Goal: Task Accomplishment & Management: Manage account settings

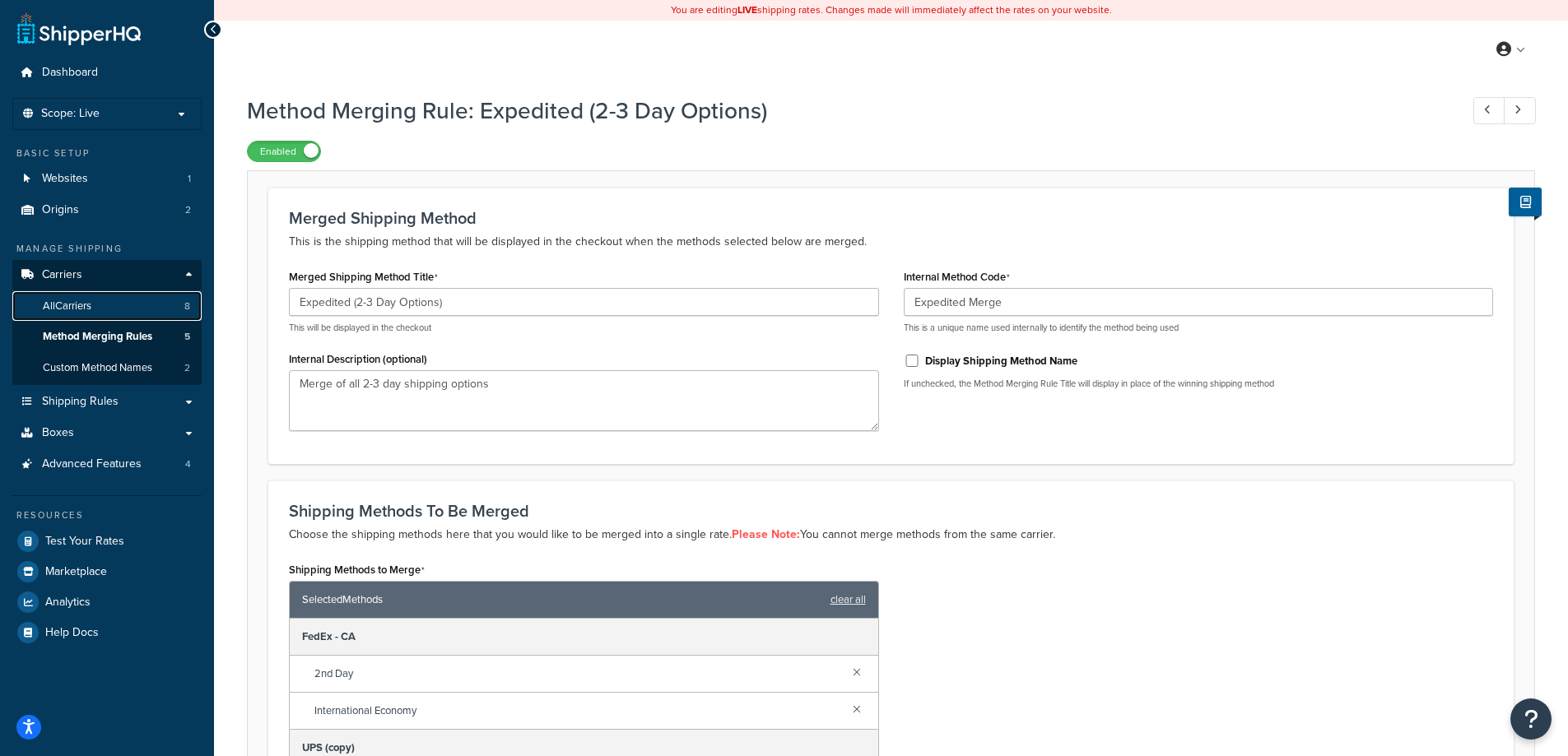
click at [88, 310] on span "All Carriers" at bounding box center [67, 306] width 49 height 14
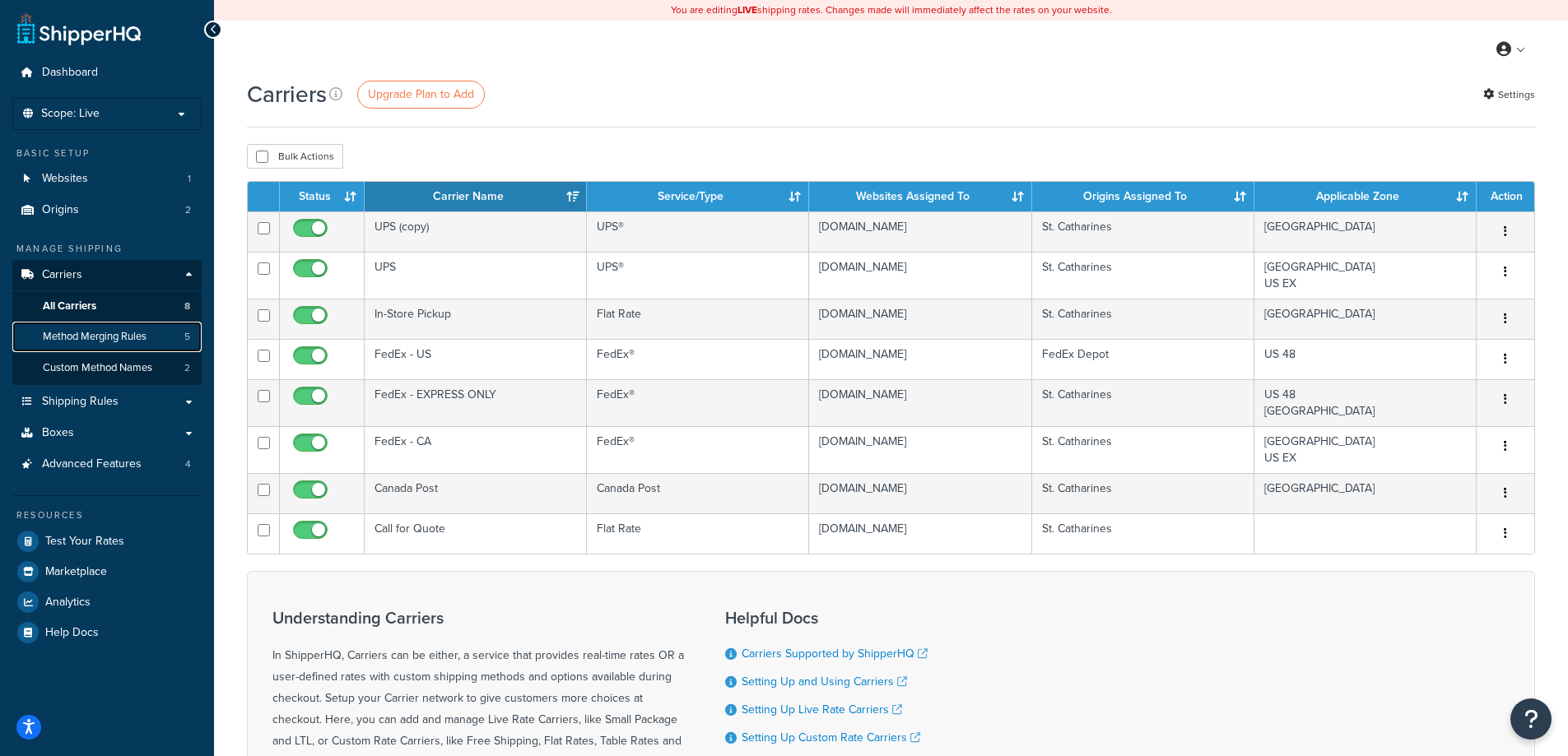
click at [163, 346] on link "Method Merging Rules 5" at bounding box center [107, 336] width 189 height 30
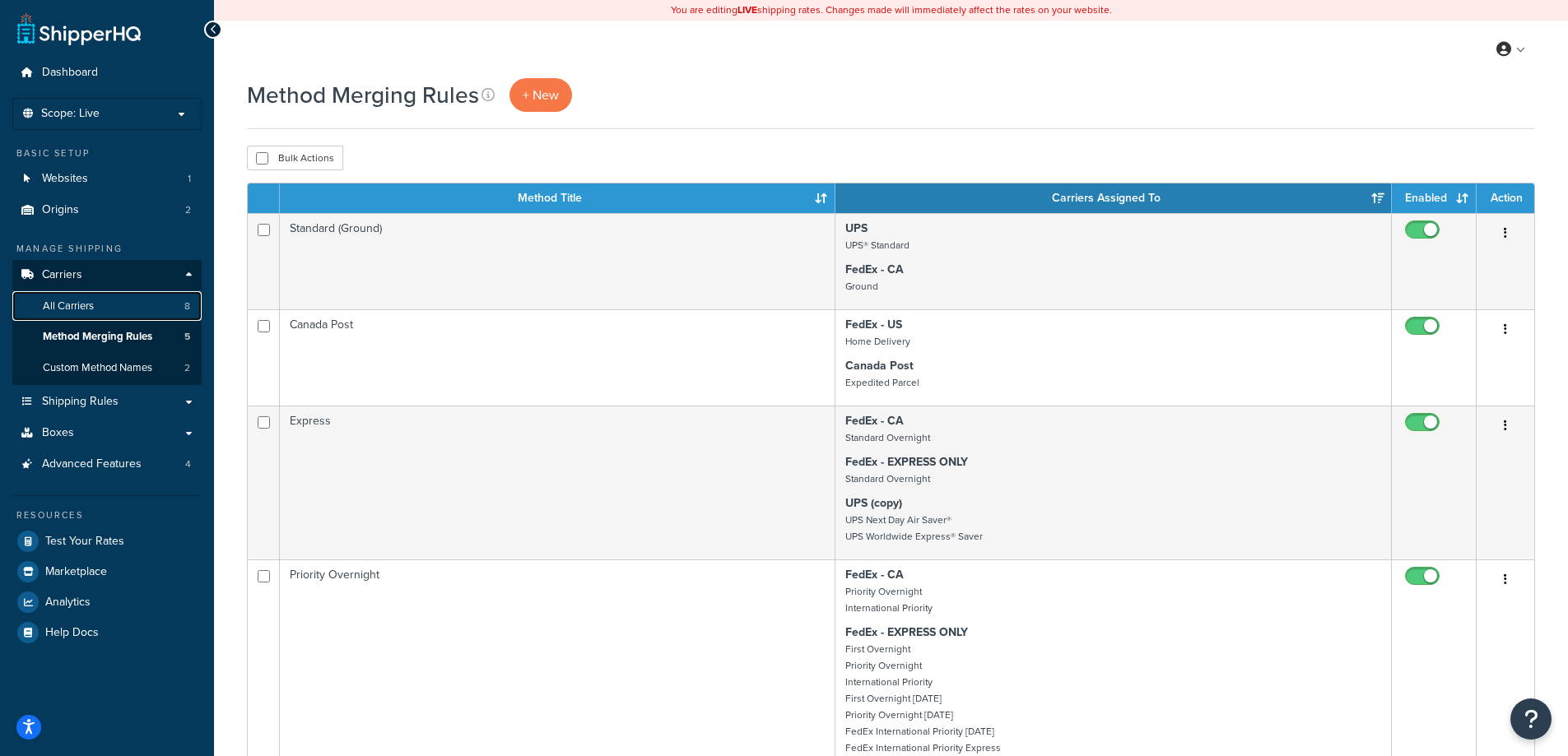
click at [90, 313] on span "All Carriers" at bounding box center [68, 306] width 51 height 14
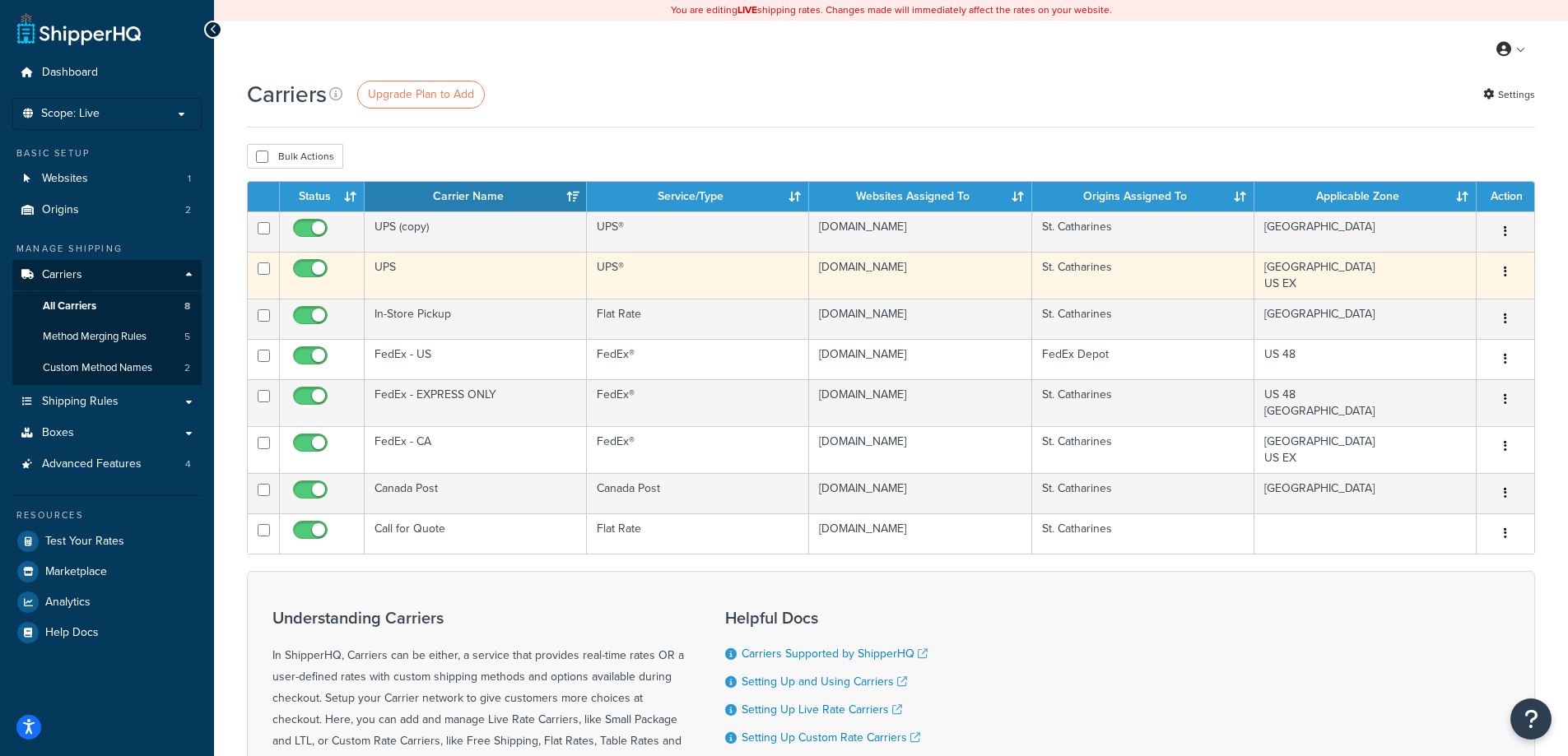
click at [443, 277] on td "UPS" at bounding box center [475, 275] width 222 height 47
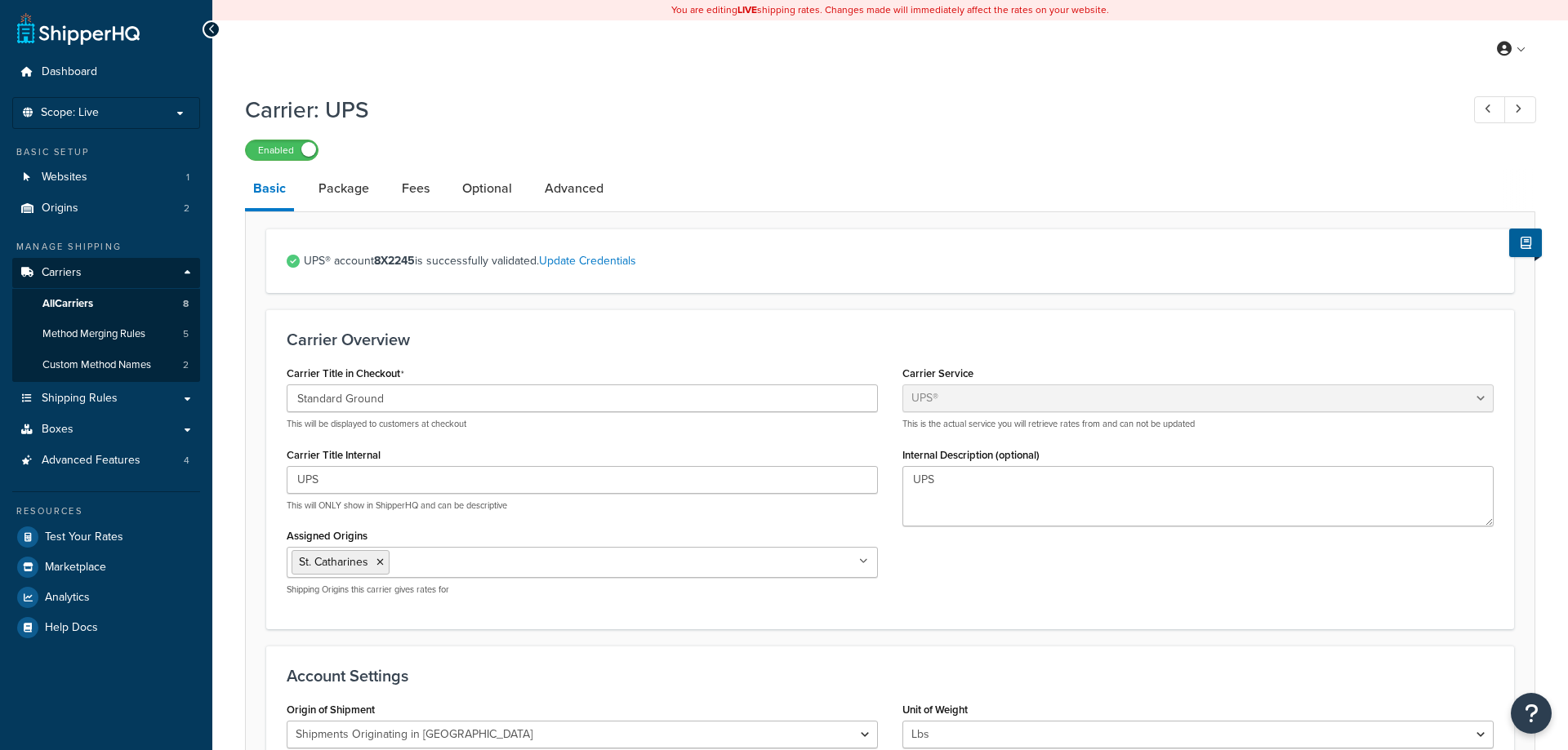
select select "ups"
select select "can"
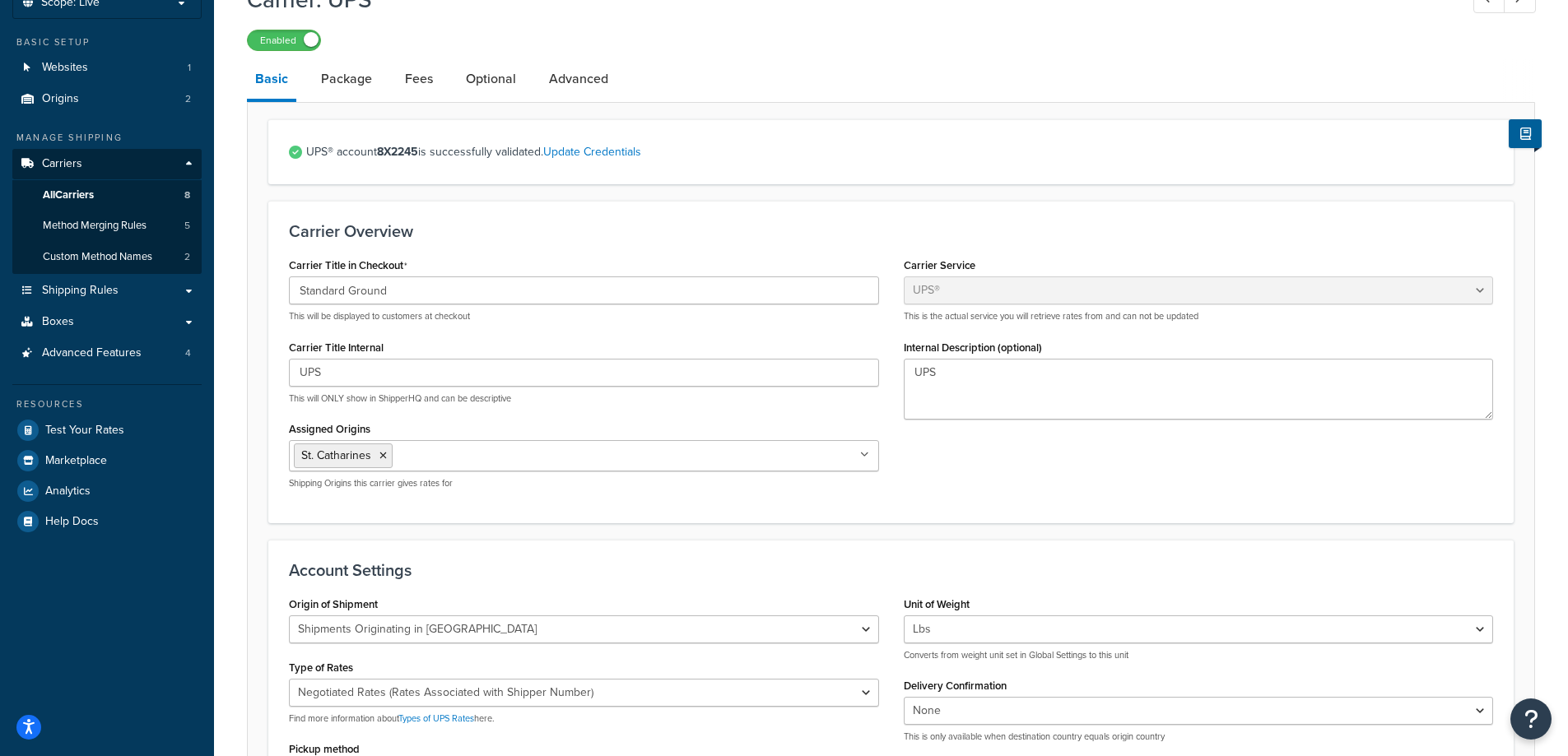
scroll to position [82, 0]
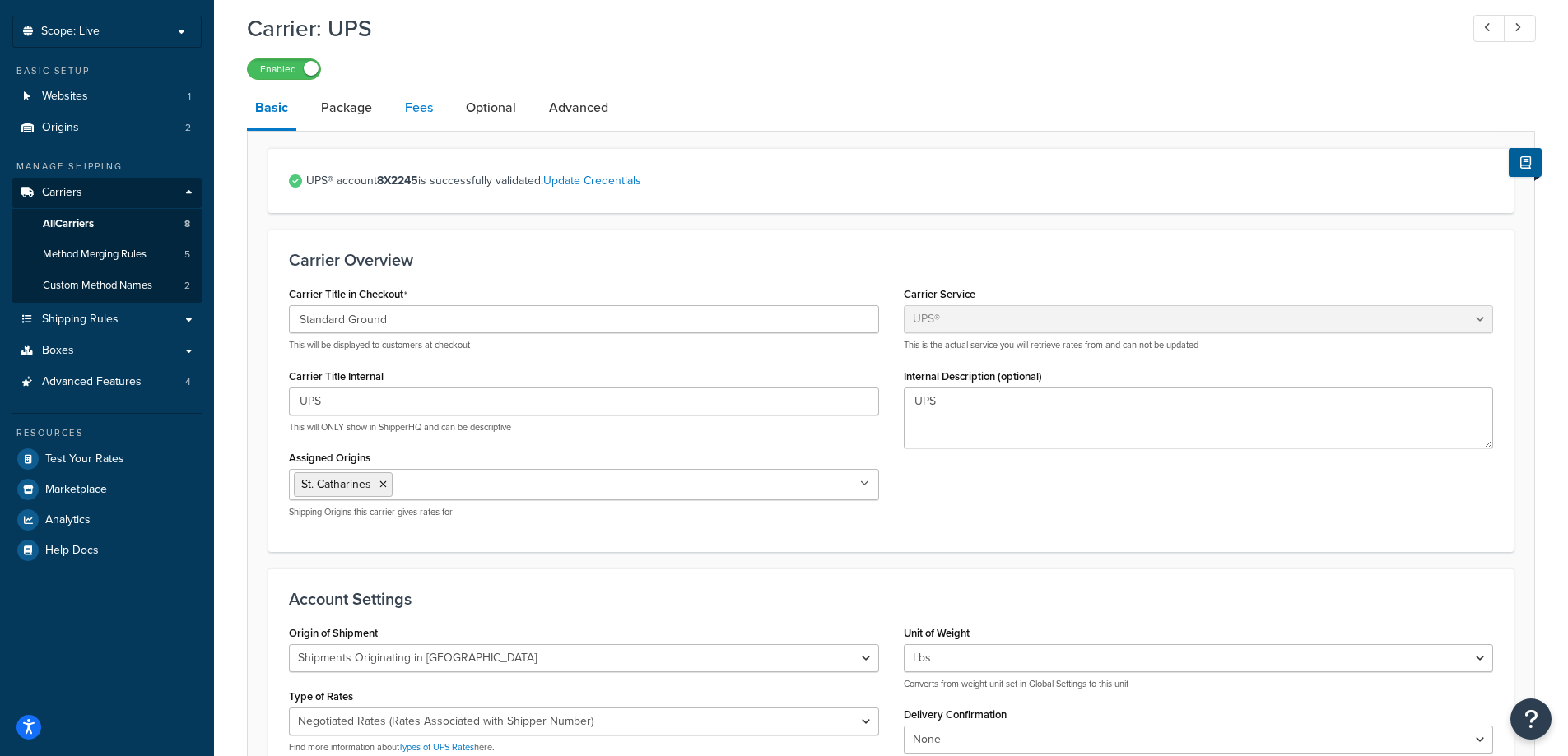
click at [396, 113] on link "Fees" at bounding box center [418, 108] width 44 height 40
select select "AFTER"
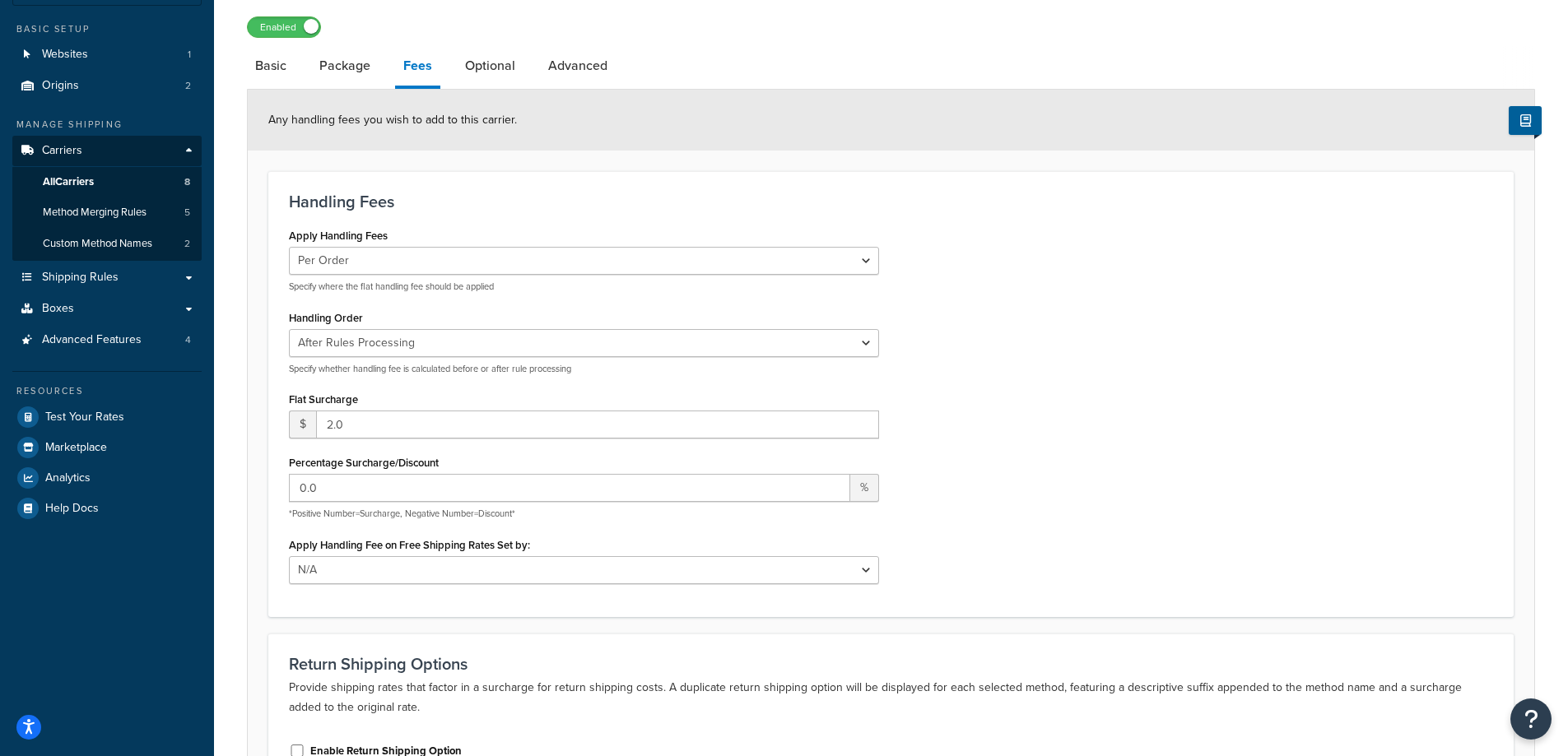
scroll to position [165, 0]
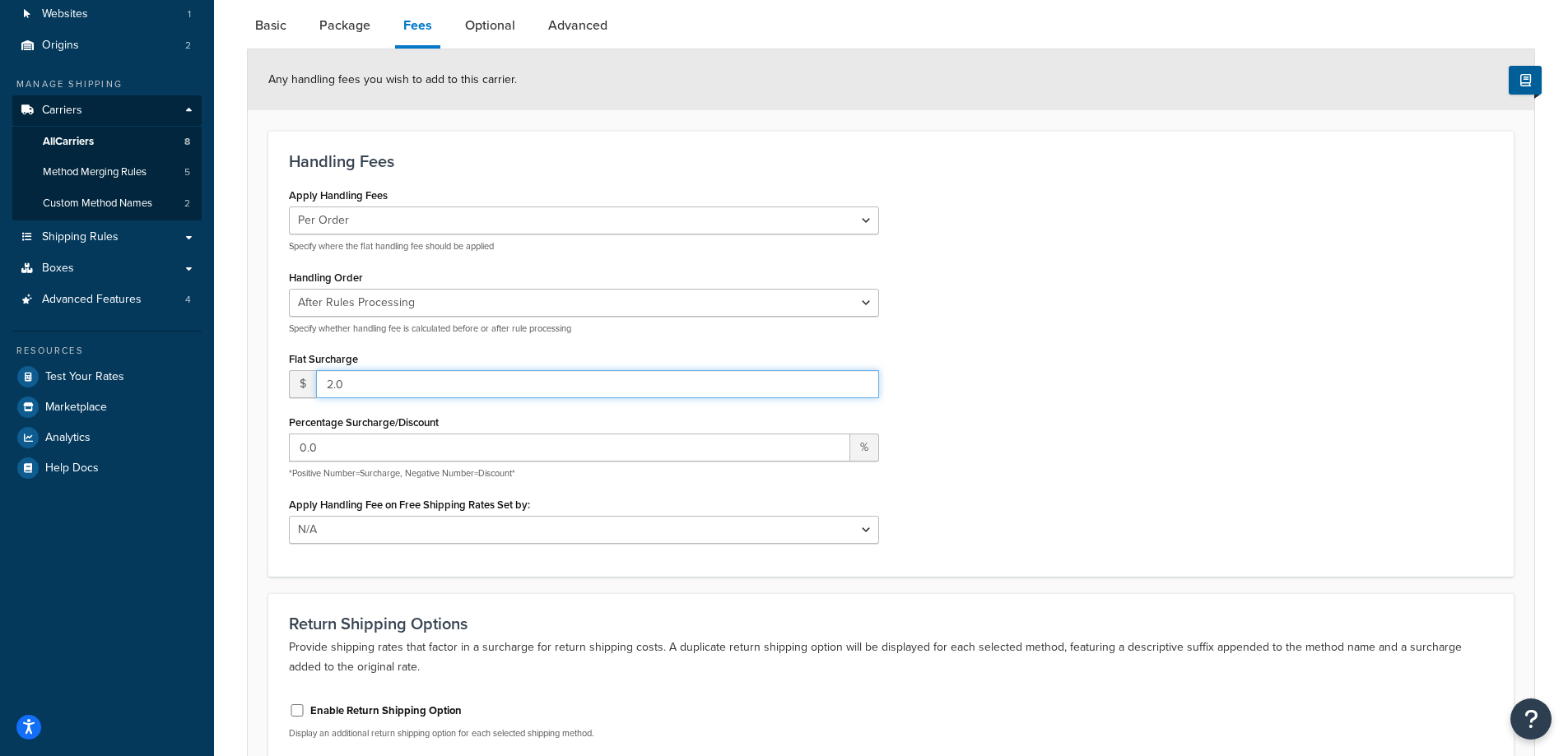
drag, startPoint x: 397, startPoint y: 381, endPoint x: 101, endPoint y: 361, distance: 296.7
click at [101, 361] on div "Dashboard Scope: Live Basic Setup Websites 1 Origins 2 Manage Shipping Carriers…" at bounding box center [784, 379] width 1568 height 1087
click at [1075, 412] on div "Apply Handling Fees Per Order Per Item Per Package Specify where the flat handl…" at bounding box center [891, 369] width 1229 height 372
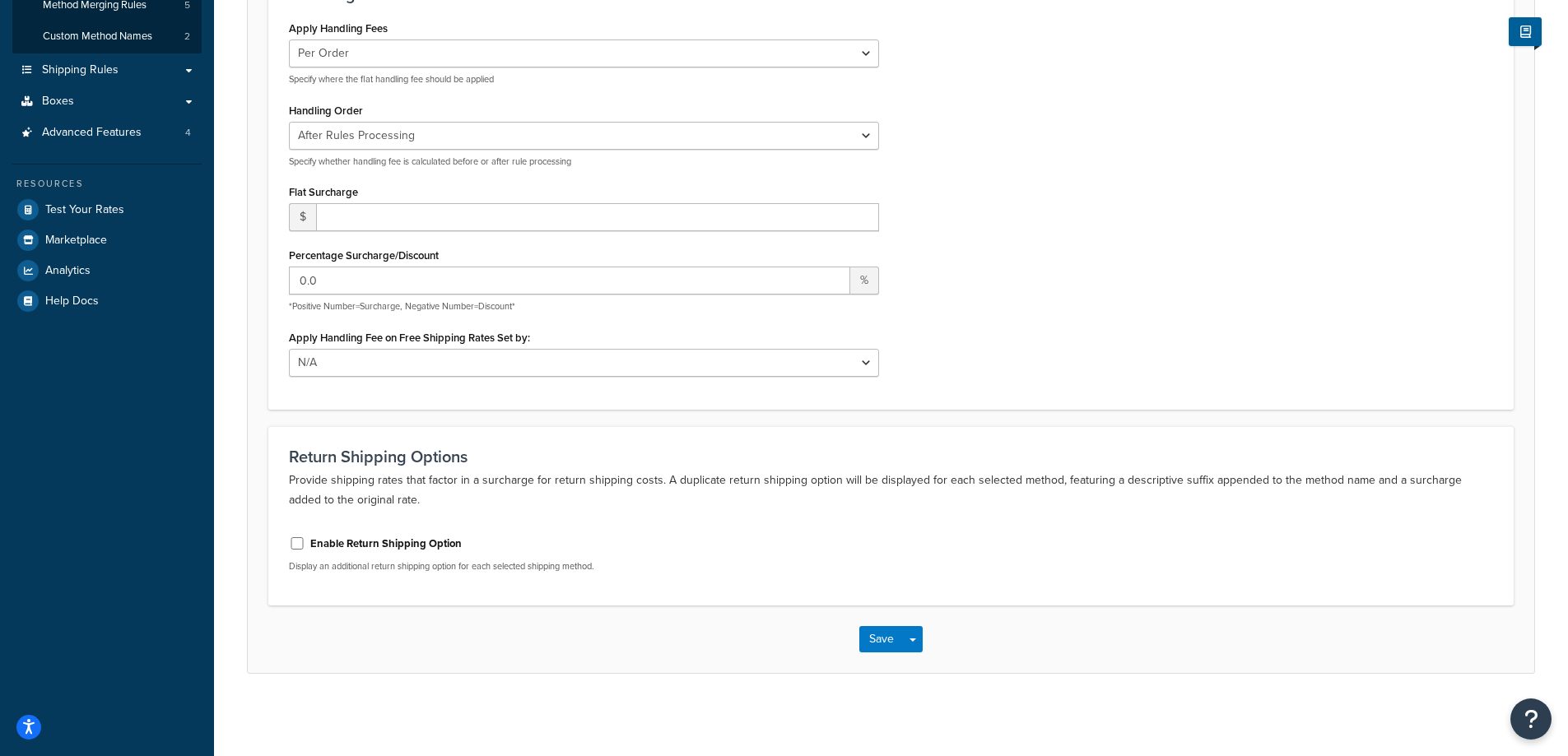
scroll to position [333, 0]
click at [872, 632] on button "Save" at bounding box center [881, 639] width 44 height 26
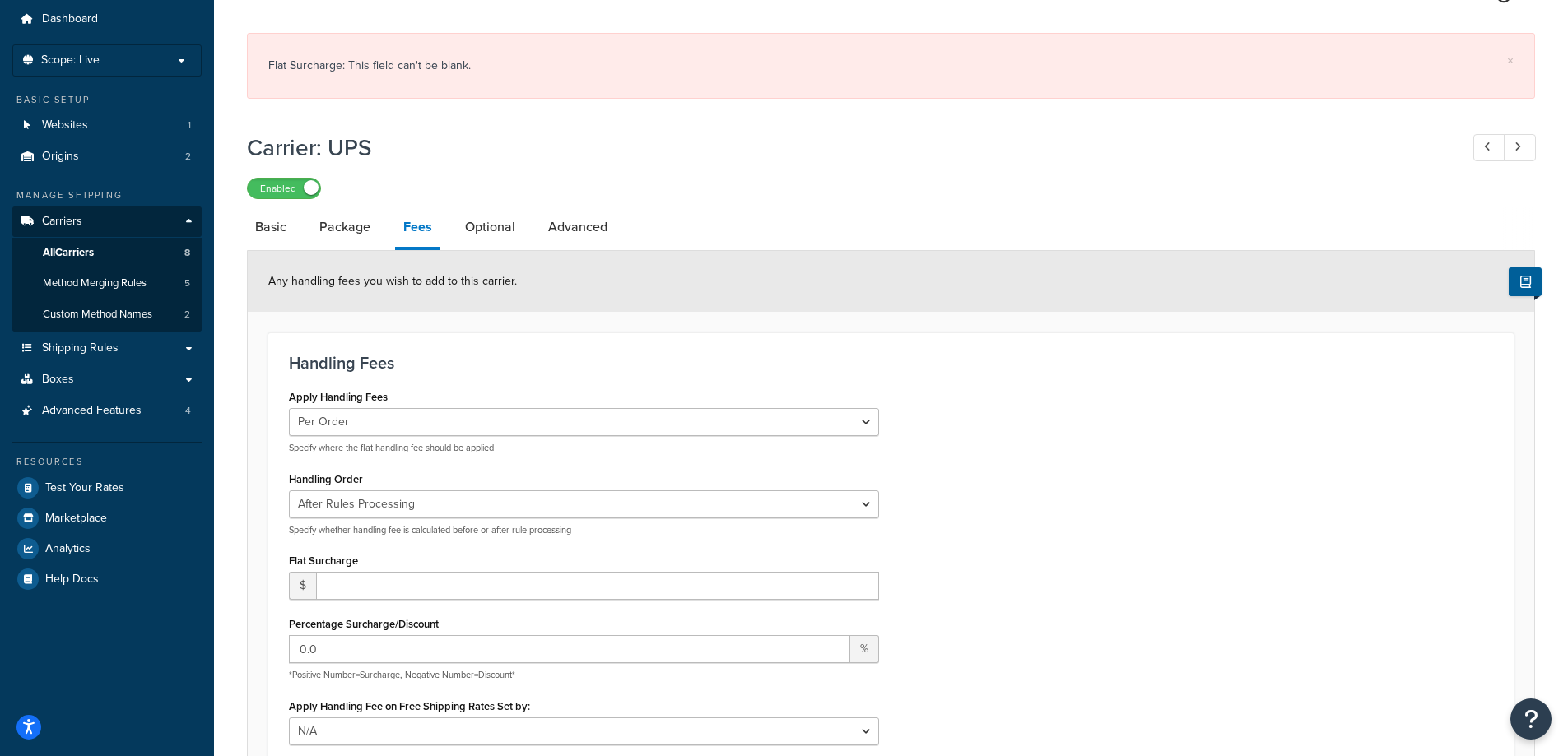
scroll to position [82, 0]
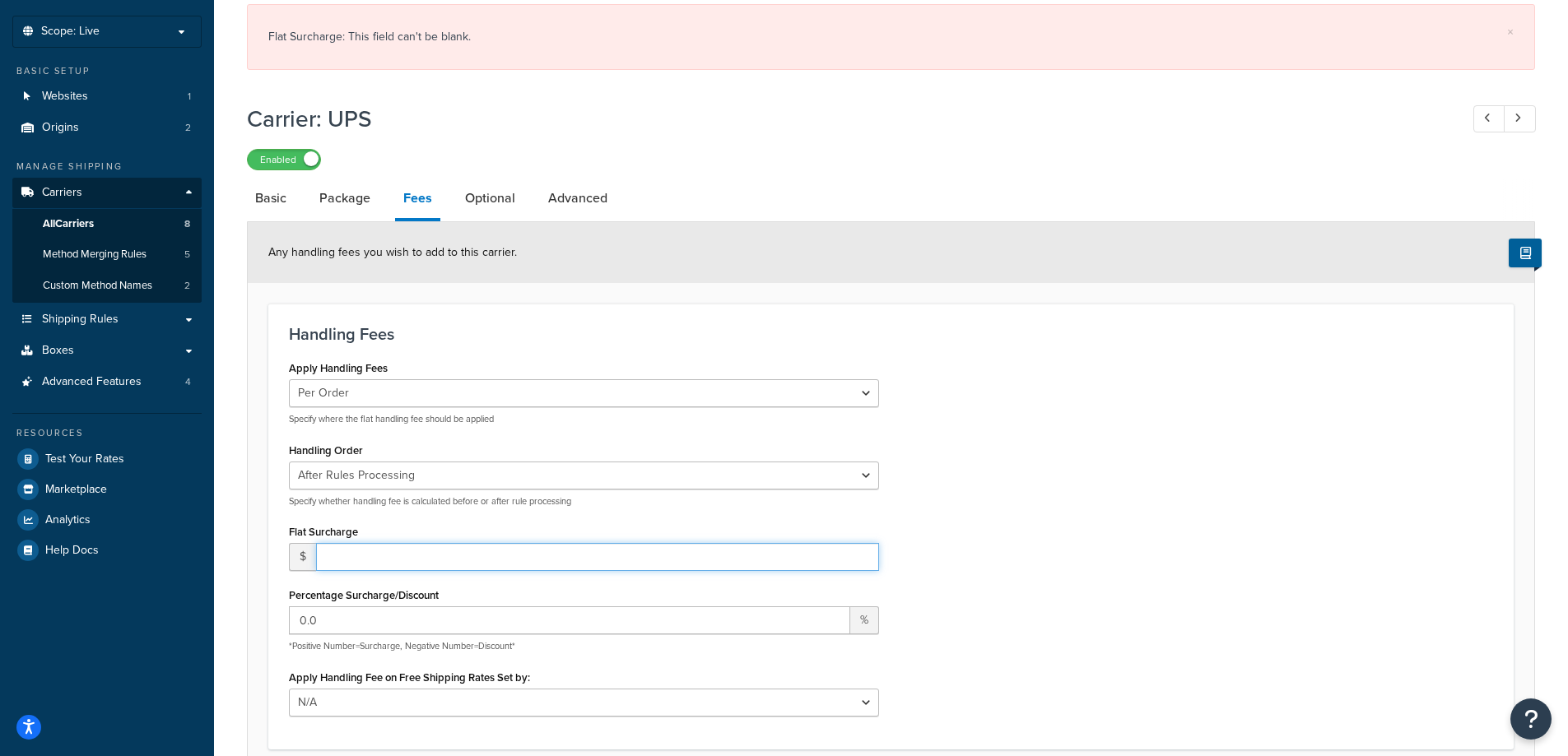
click at [391, 569] on input "number" at bounding box center [597, 557] width 563 height 28
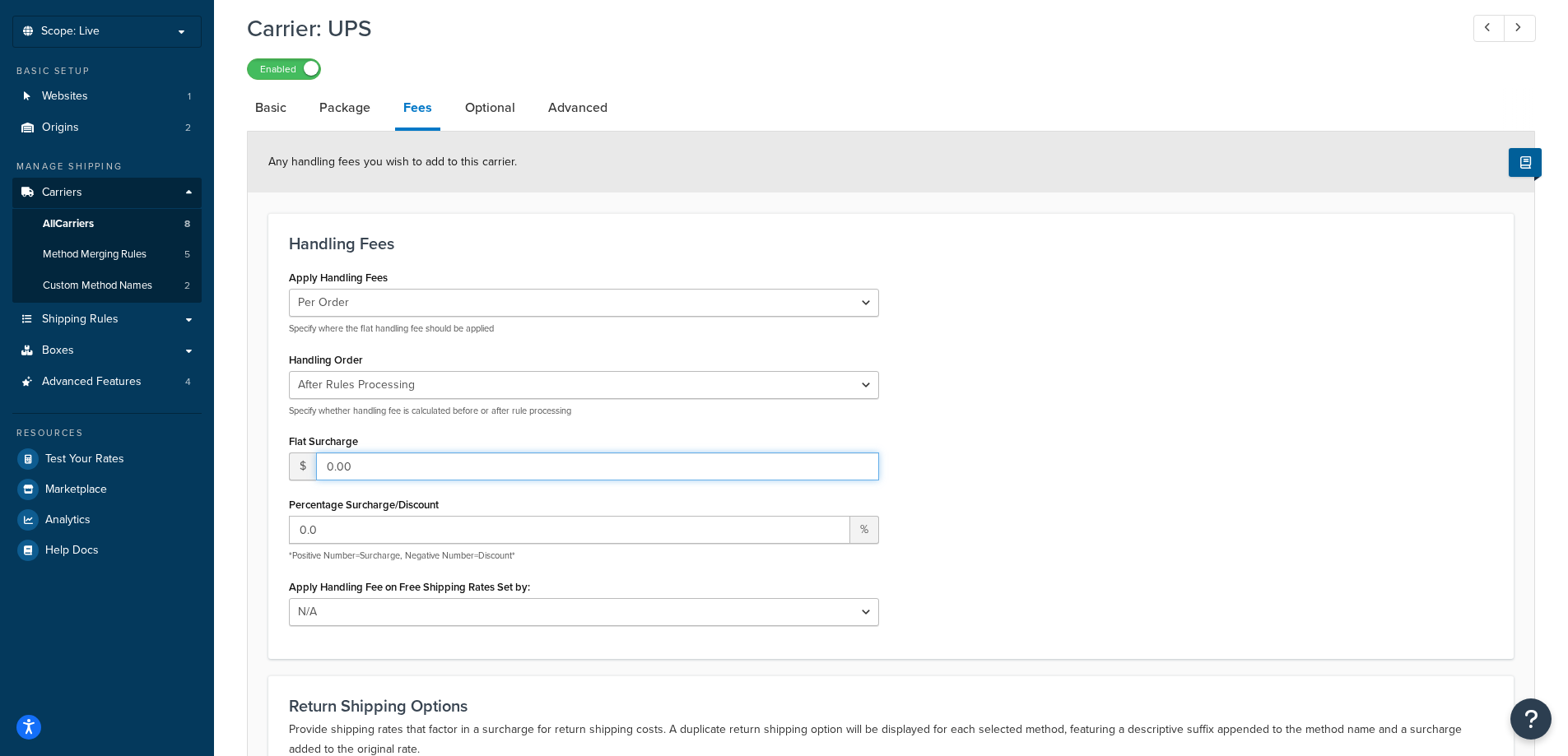
type input "0.00"
click at [1379, 477] on div "Apply Handling Fees Per Order Per Item Per Package Specify where the flat handl…" at bounding box center [891, 451] width 1229 height 372
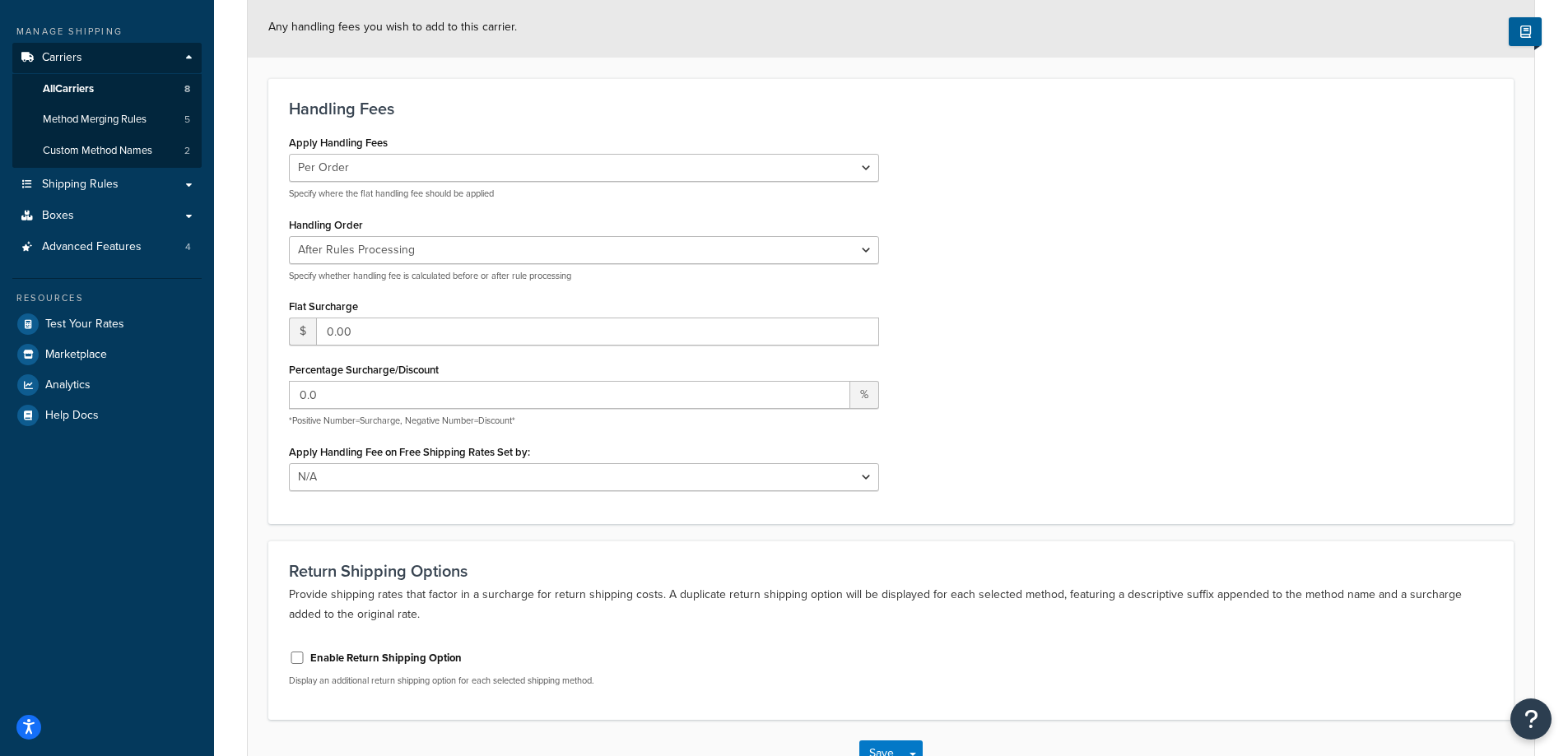
scroll to position [333, 0]
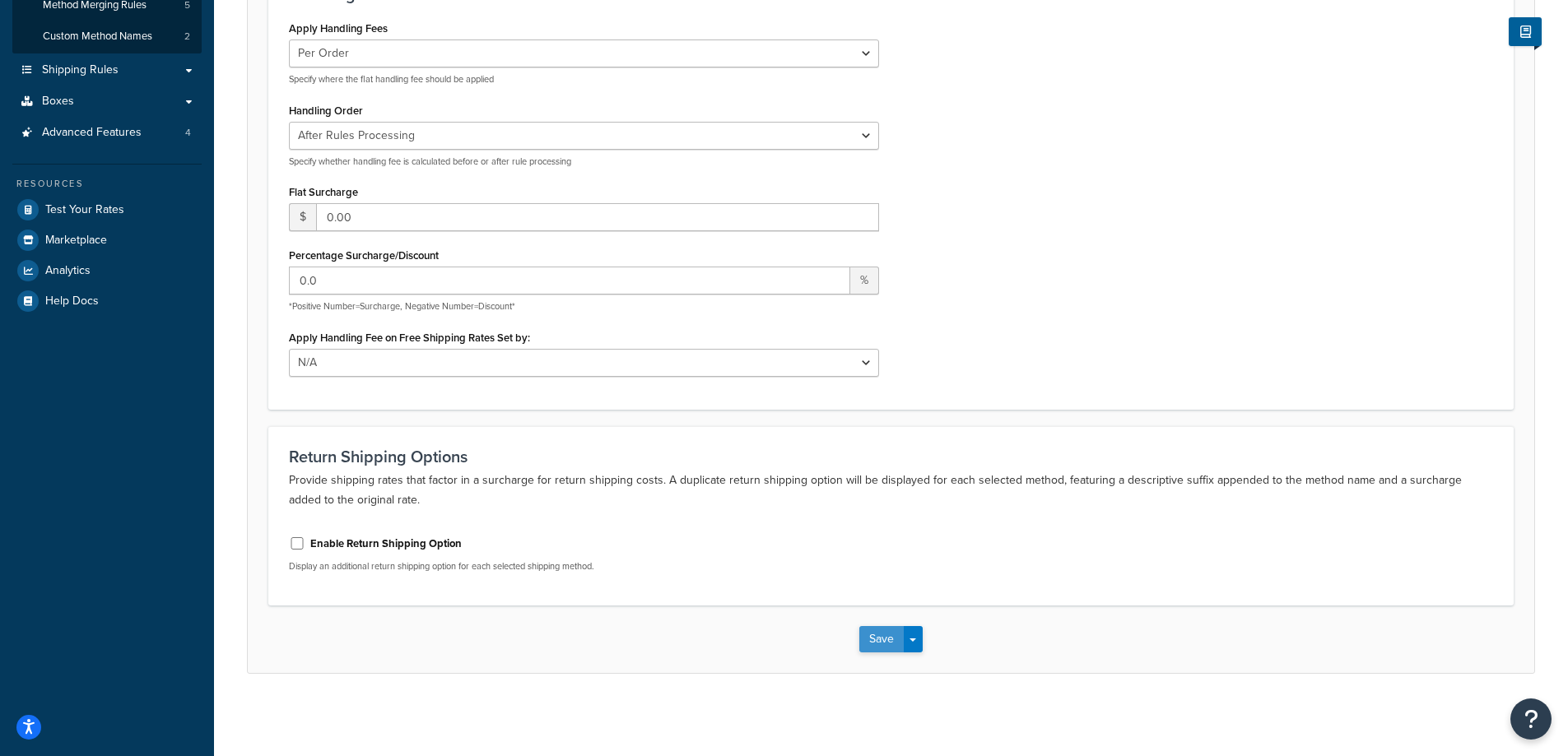
click at [886, 644] on button "Save" at bounding box center [881, 639] width 44 height 26
